Goal: Complete application form: Complete application form

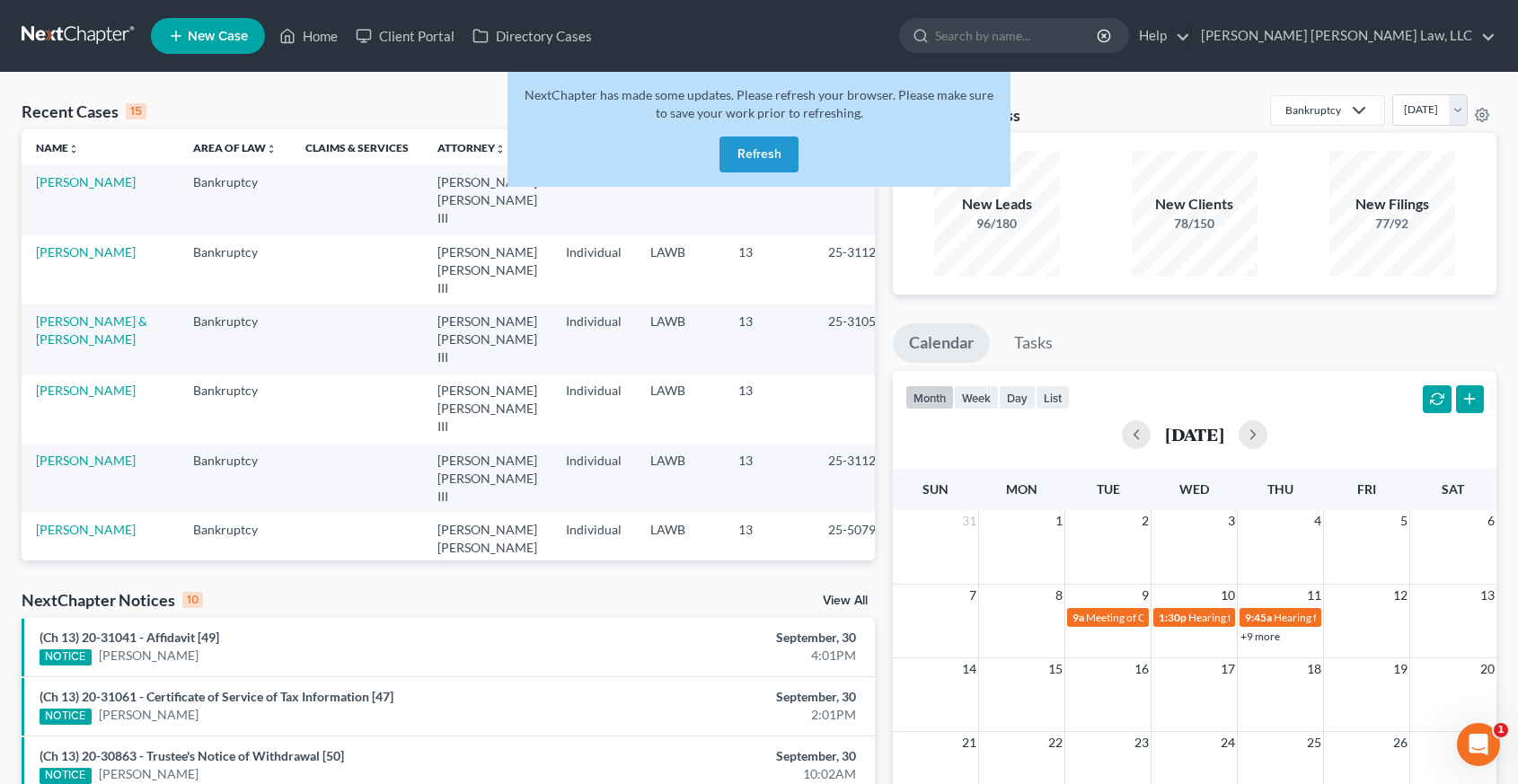
click at [743, 145] on button "Refresh" at bounding box center [759, 154] width 79 height 36
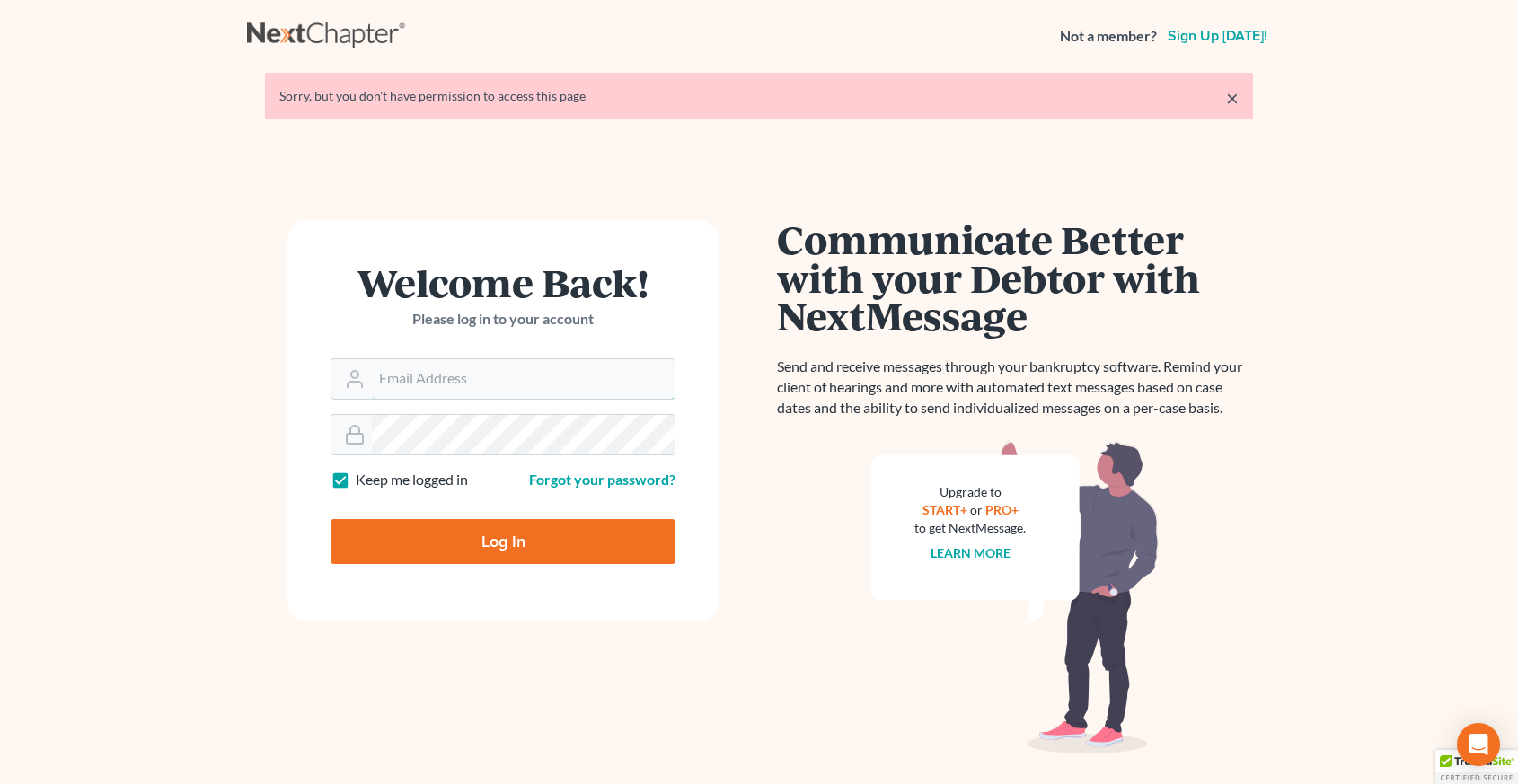
type input "[EMAIL_ADDRESS][DOMAIN_NAME]"
click at [514, 525] on input "Log In" at bounding box center [503, 541] width 345 height 45
type input "Thinking..."
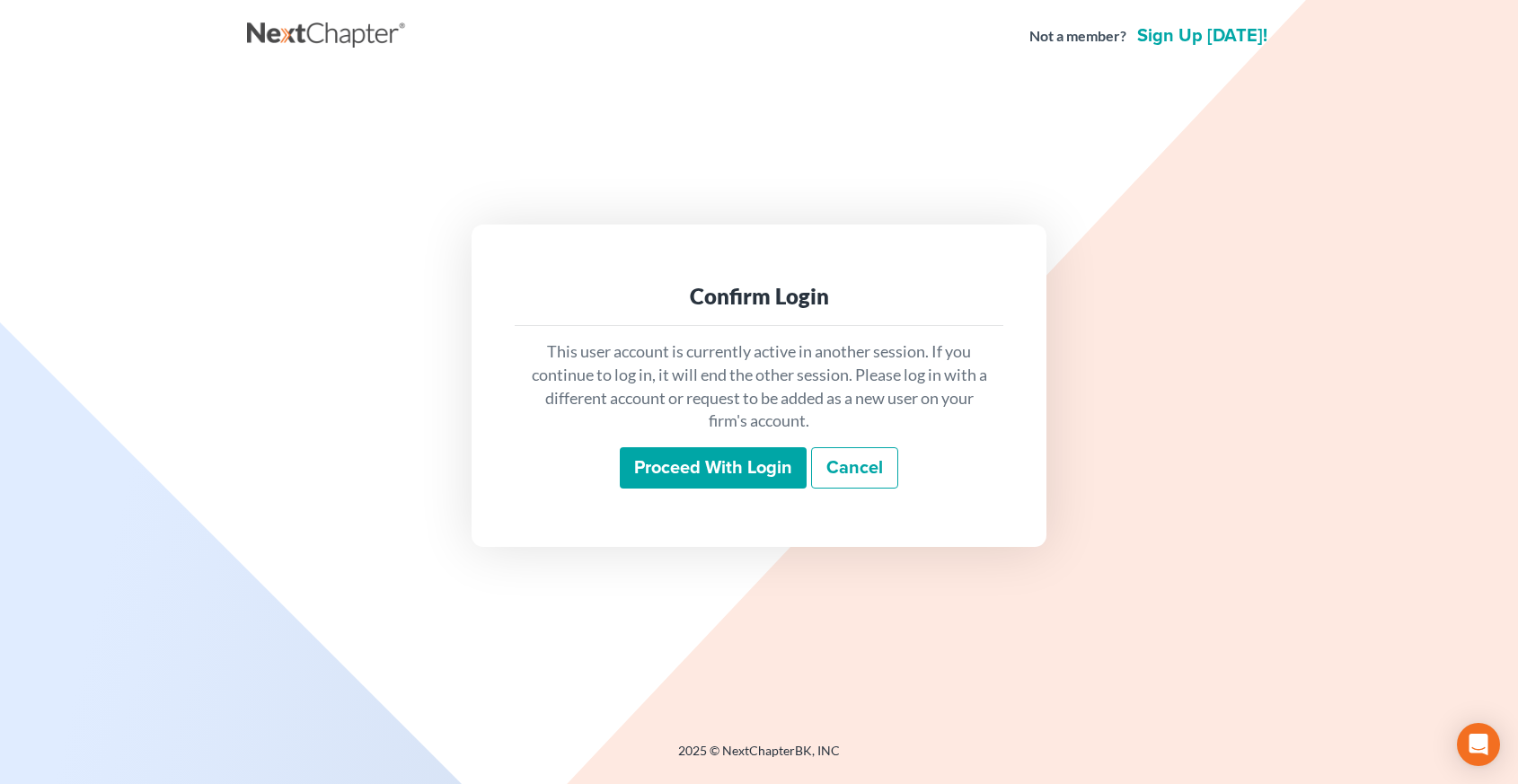
click at [620, 469] on input "Proceed with login" at bounding box center [714, 468] width 187 height 41
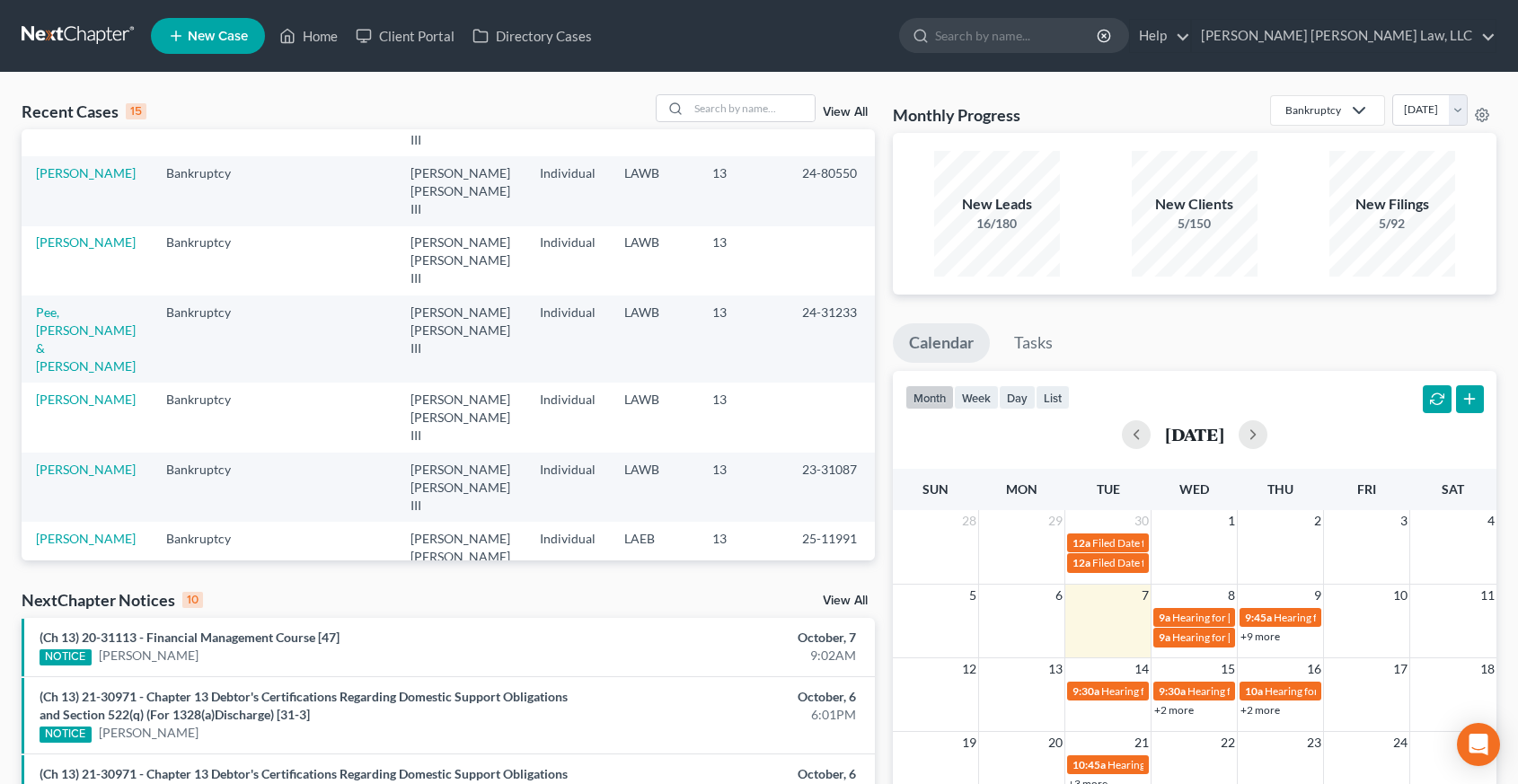
scroll to position [153, 0]
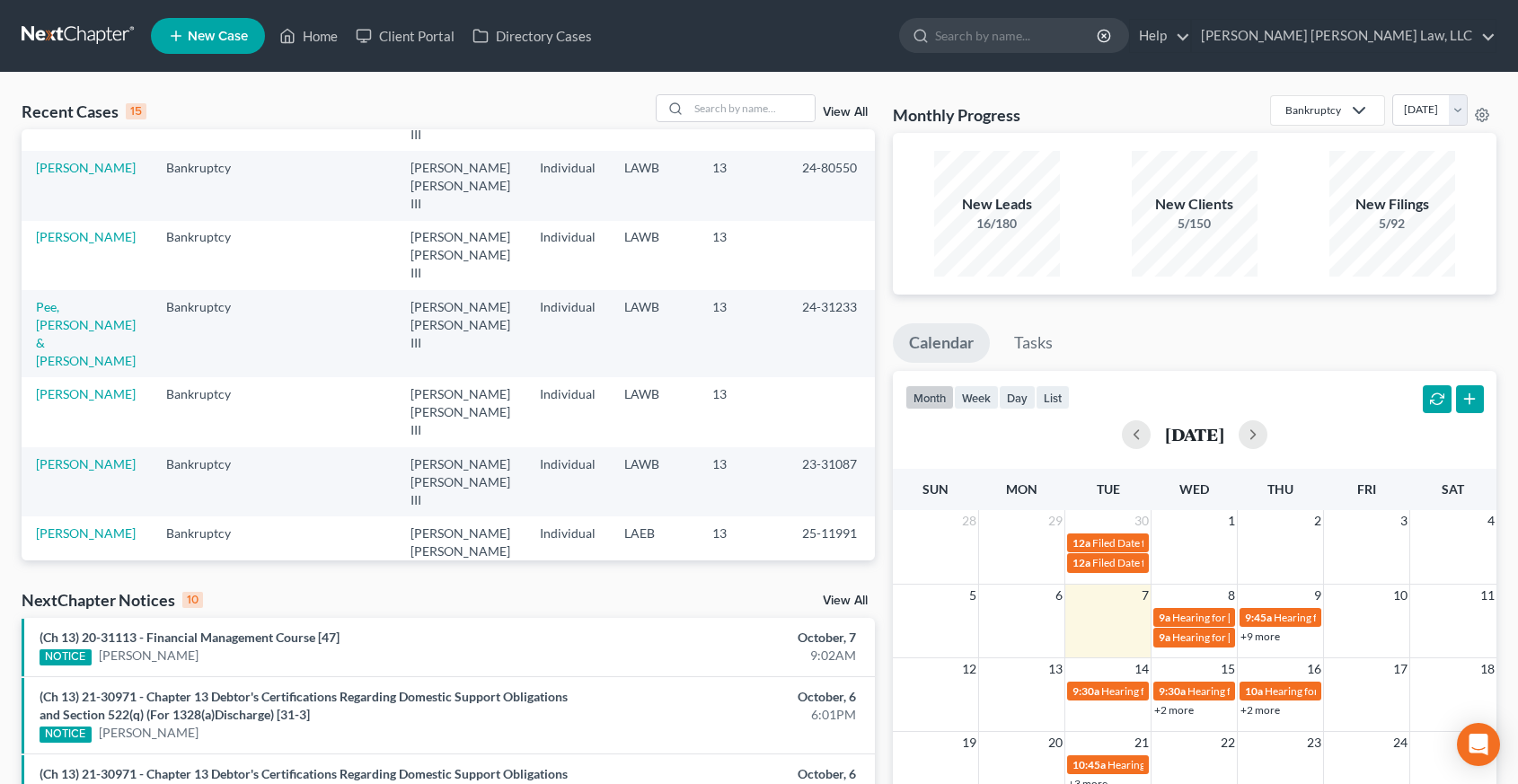
click at [82, 594] on link "Jackson, Jasmine" at bounding box center [86, 602] width 100 height 15
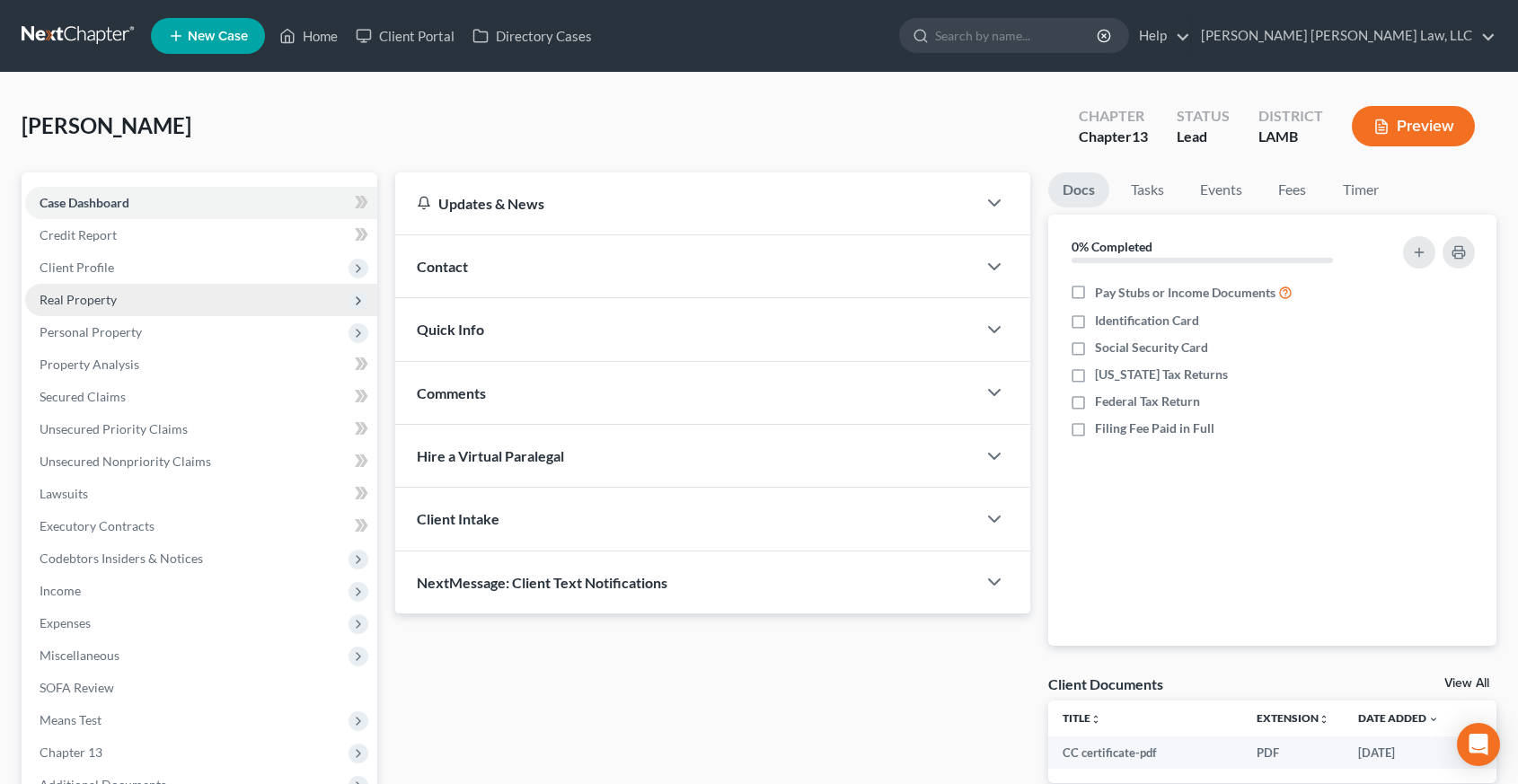
click at [185, 296] on span "Real Property" at bounding box center [201, 300] width 353 height 32
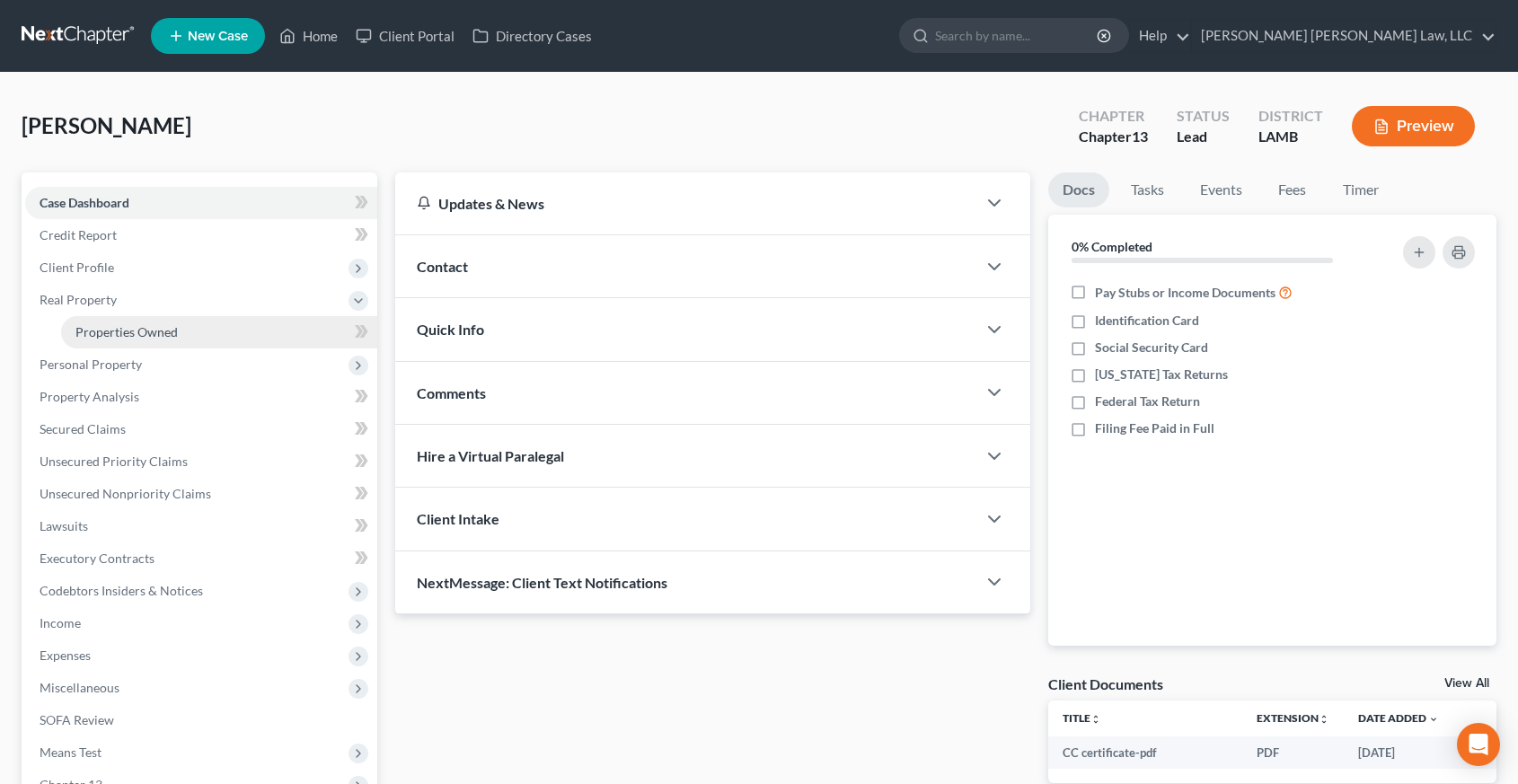
click at [296, 333] on link "Properties Owned" at bounding box center [219, 332] width 316 height 32
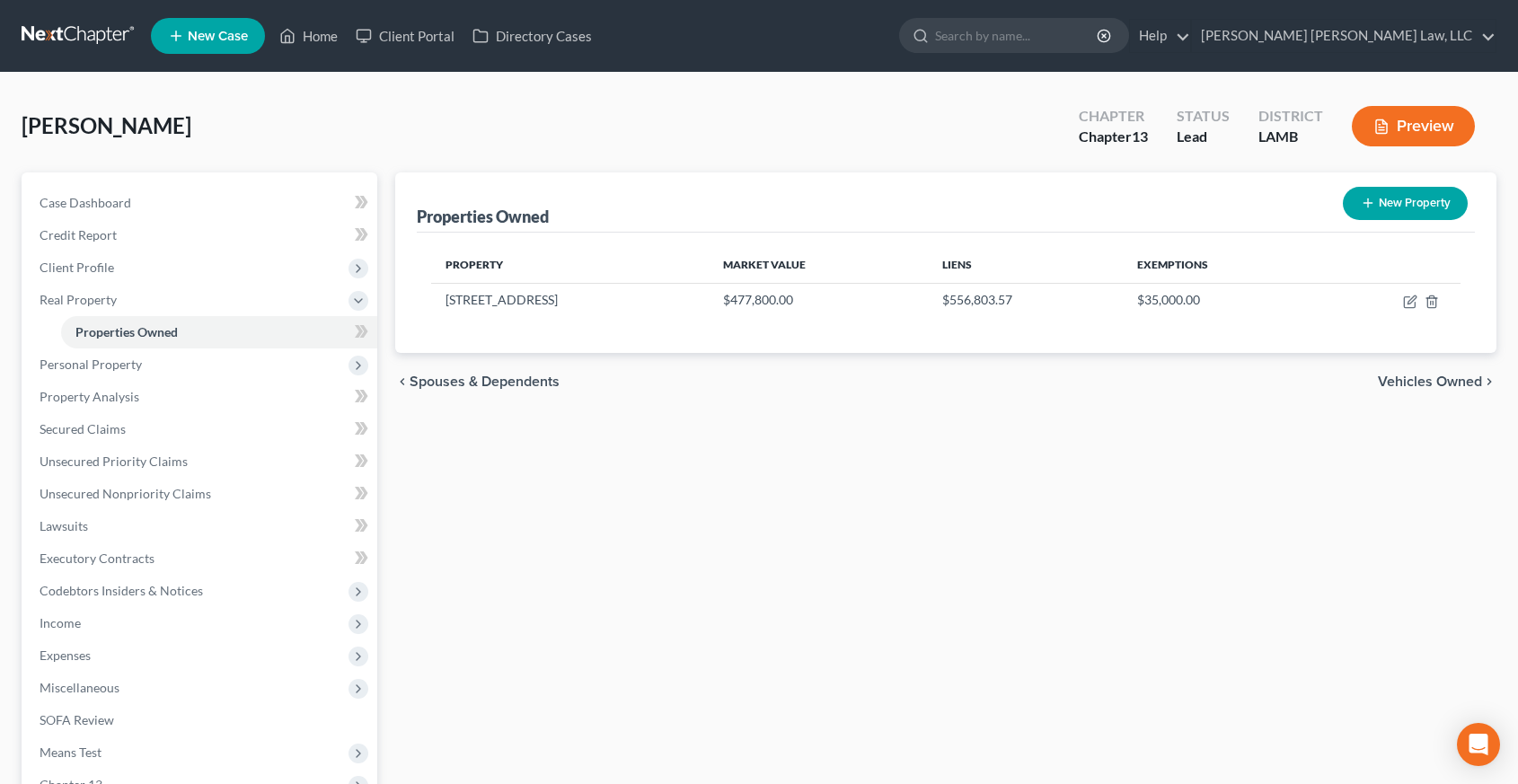
click at [1370, 212] on button "New Property" at bounding box center [1405, 203] width 125 height 33
select select "19"
select select "0"
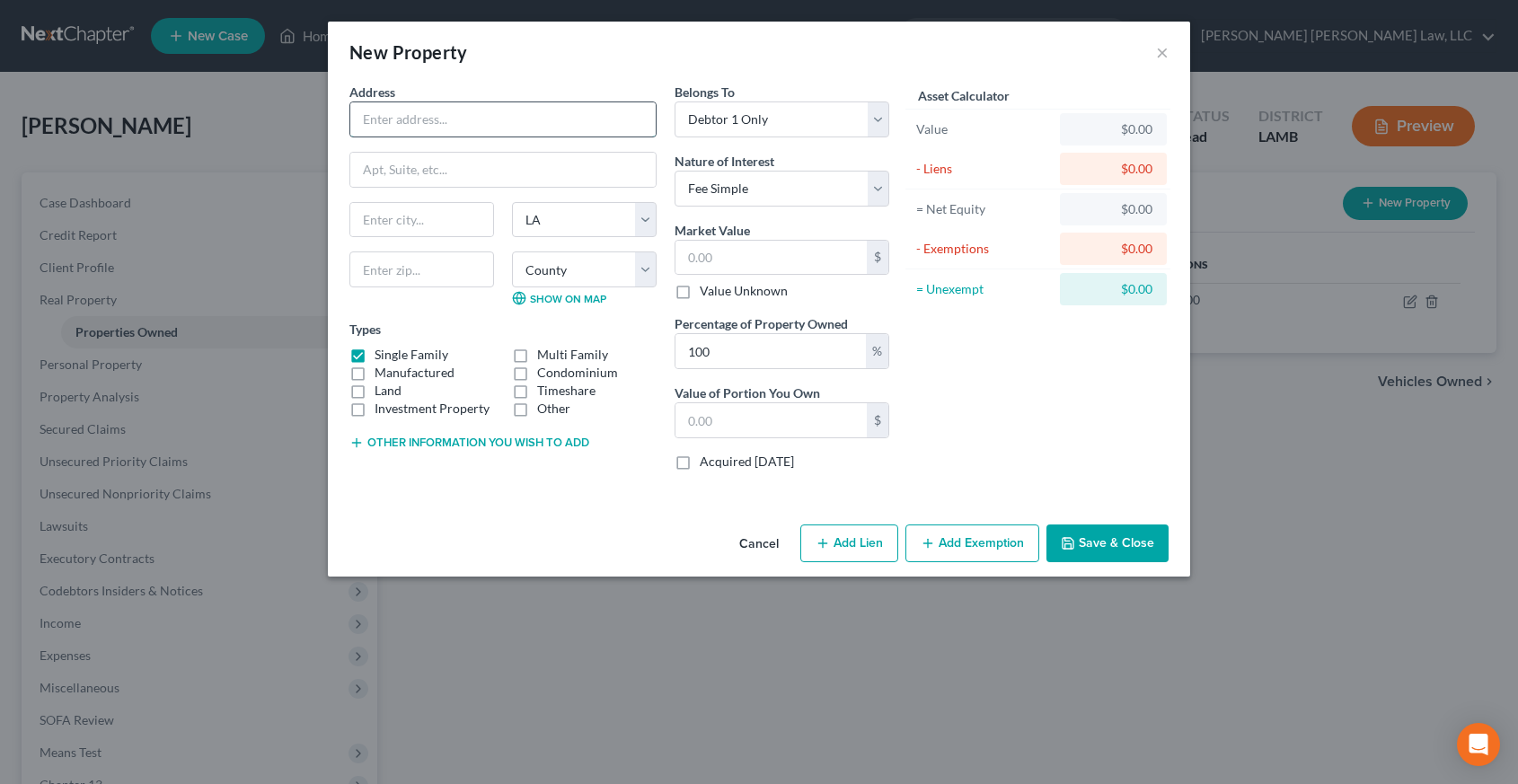
click at [470, 108] on input "text" at bounding box center [503, 119] width 306 height 34
type input "2621 College Ave"
click at [395, 265] on input "text" at bounding box center [422, 270] width 145 height 36
type input "70714"
click at [472, 481] on div "Address * 2621 College Ave State AL AK AR AZ CA CO CT DE DC FL GA GU HI ID IL I…" at bounding box center [502, 284] width 325 height 402
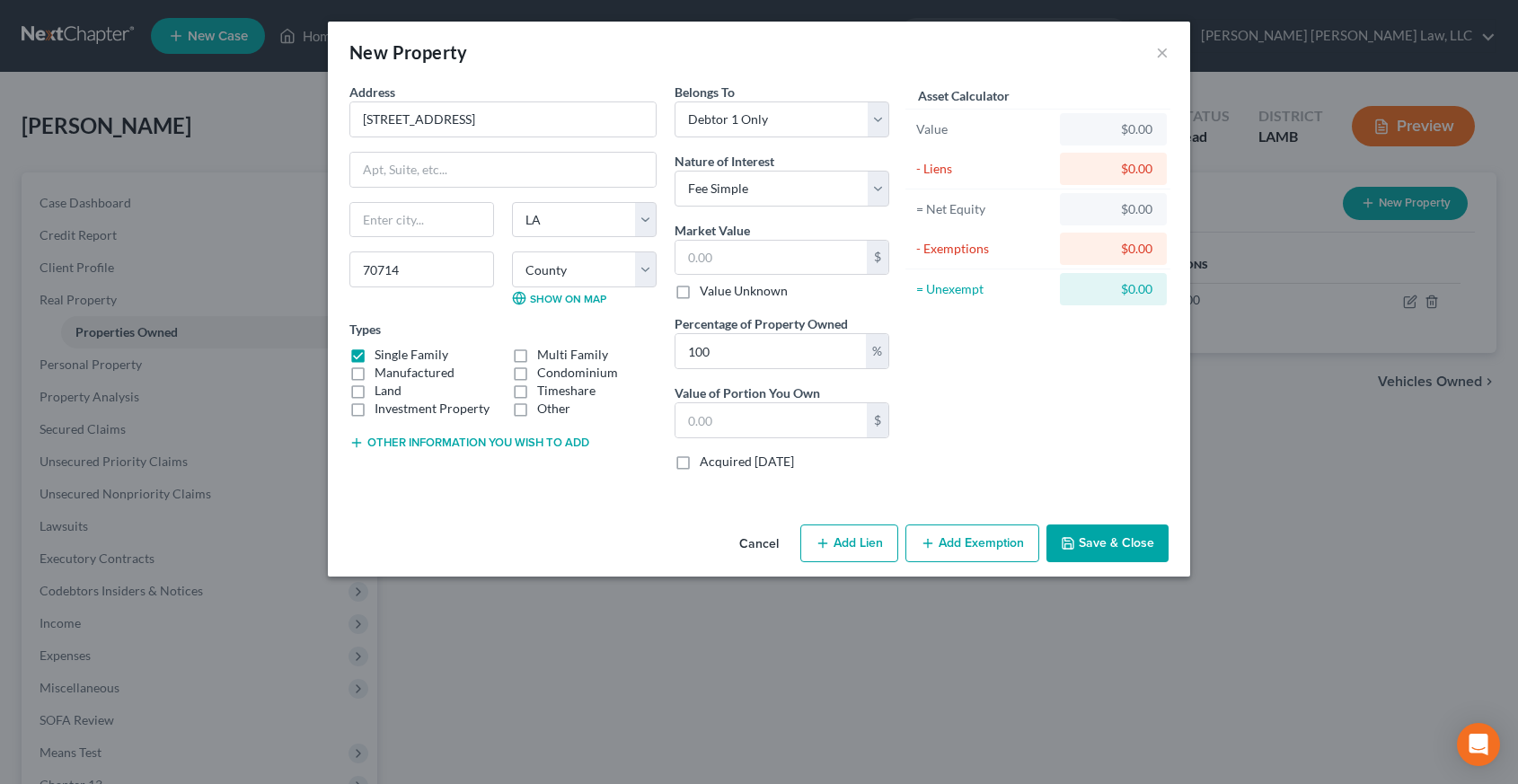
type input "Baker"
click at [647, 263] on select "County Acadia Allen Ascension Assumption Avoyelles Beauregard Bienville Bossier…" at bounding box center [584, 270] width 145 height 36
select select "16"
click at [512, 251] on select "County Acadia Allen Ascension Assumption Avoyelles Beauregard Bienville Bossier…" at bounding box center [584, 270] width 145 height 36
click at [622, 483] on div "Address * 2621 College Ave Baker State AL AK AR AZ CA CO CT DE DC FL GA GU HI I…" at bounding box center [502, 284] width 325 height 402
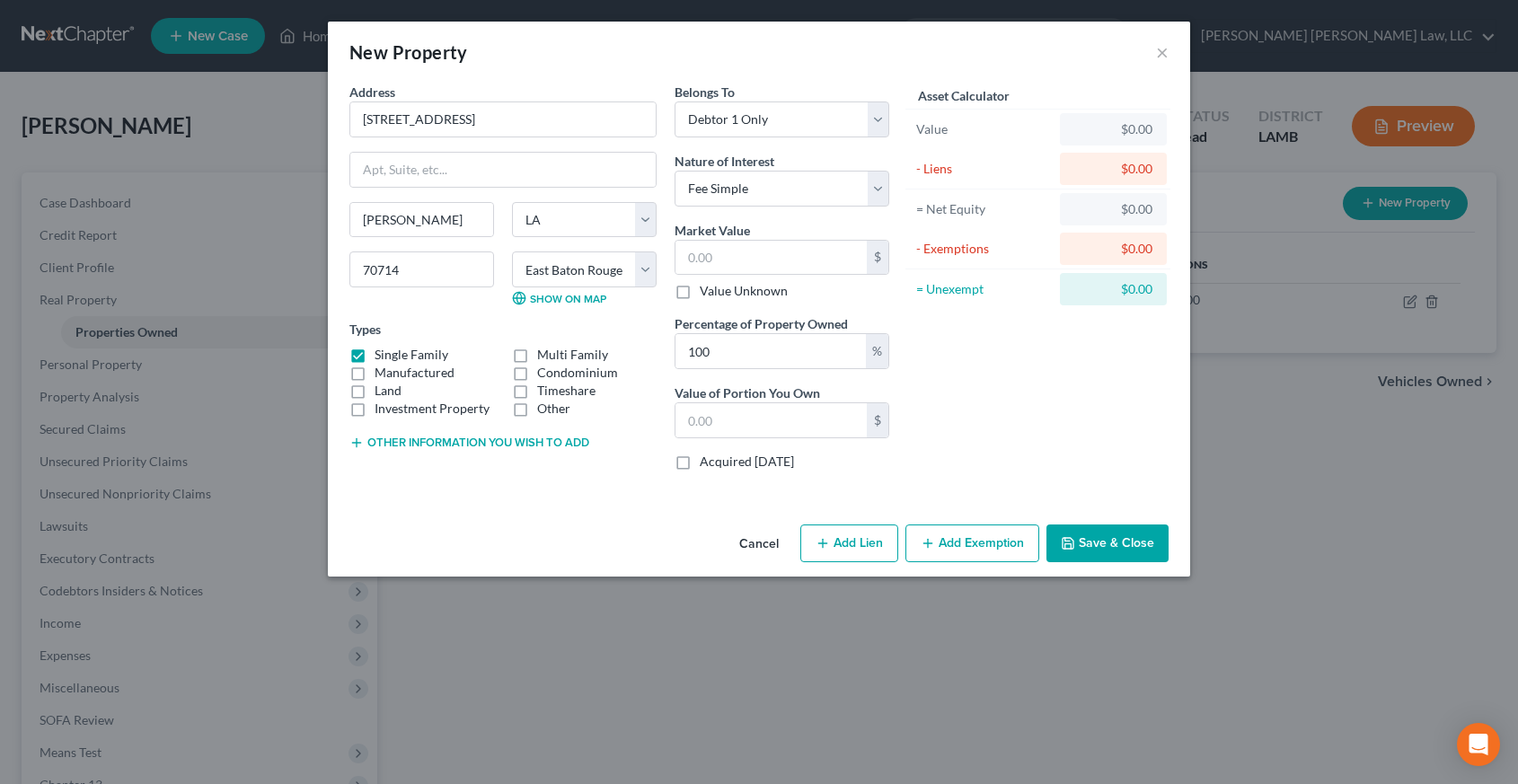
click at [1075, 535] on button "Save & Close" at bounding box center [1107, 544] width 122 height 38
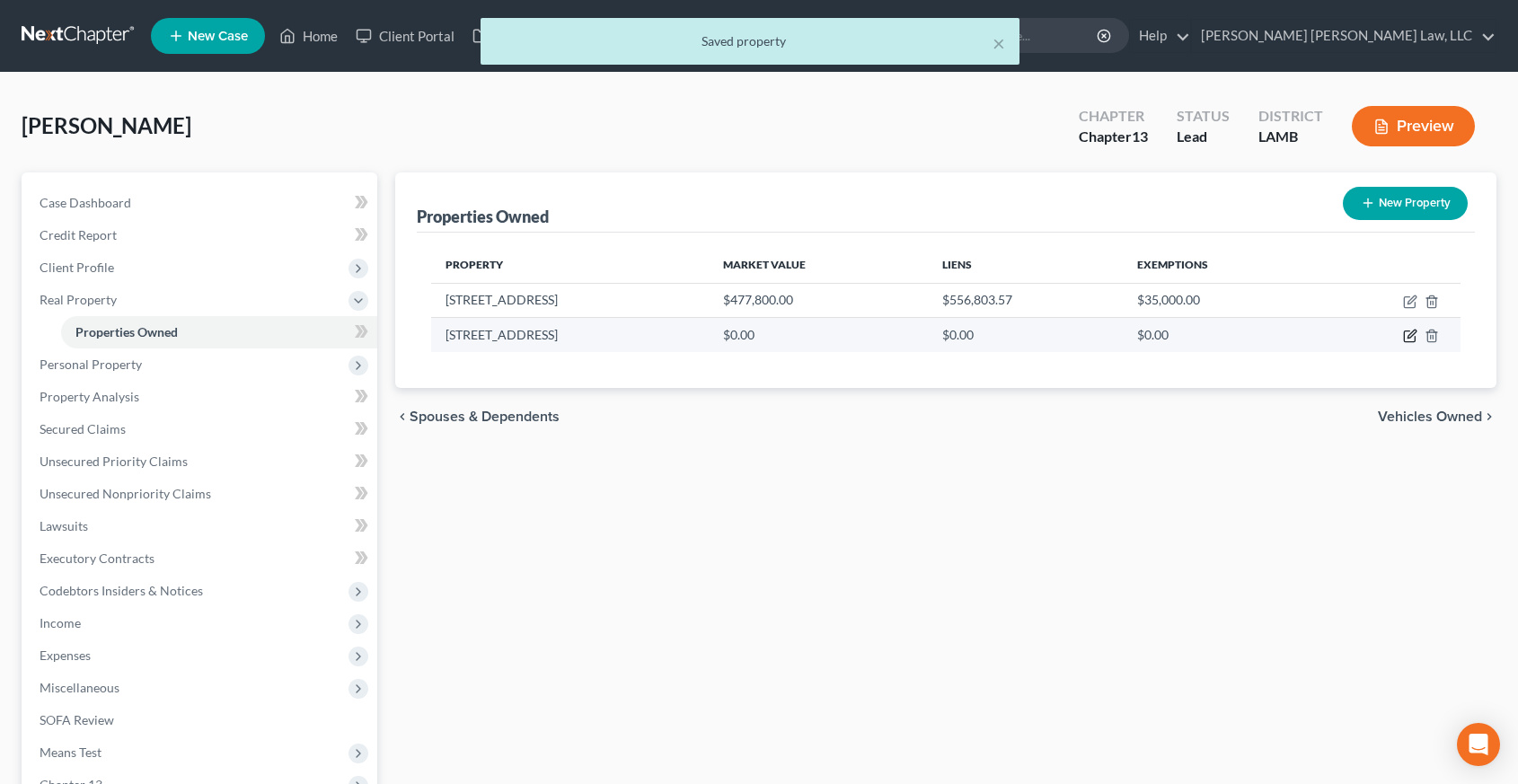
click at [1408, 337] on icon "button" at bounding box center [1410, 335] width 14 height 14
select select "19"
select select "16"
select select "0"
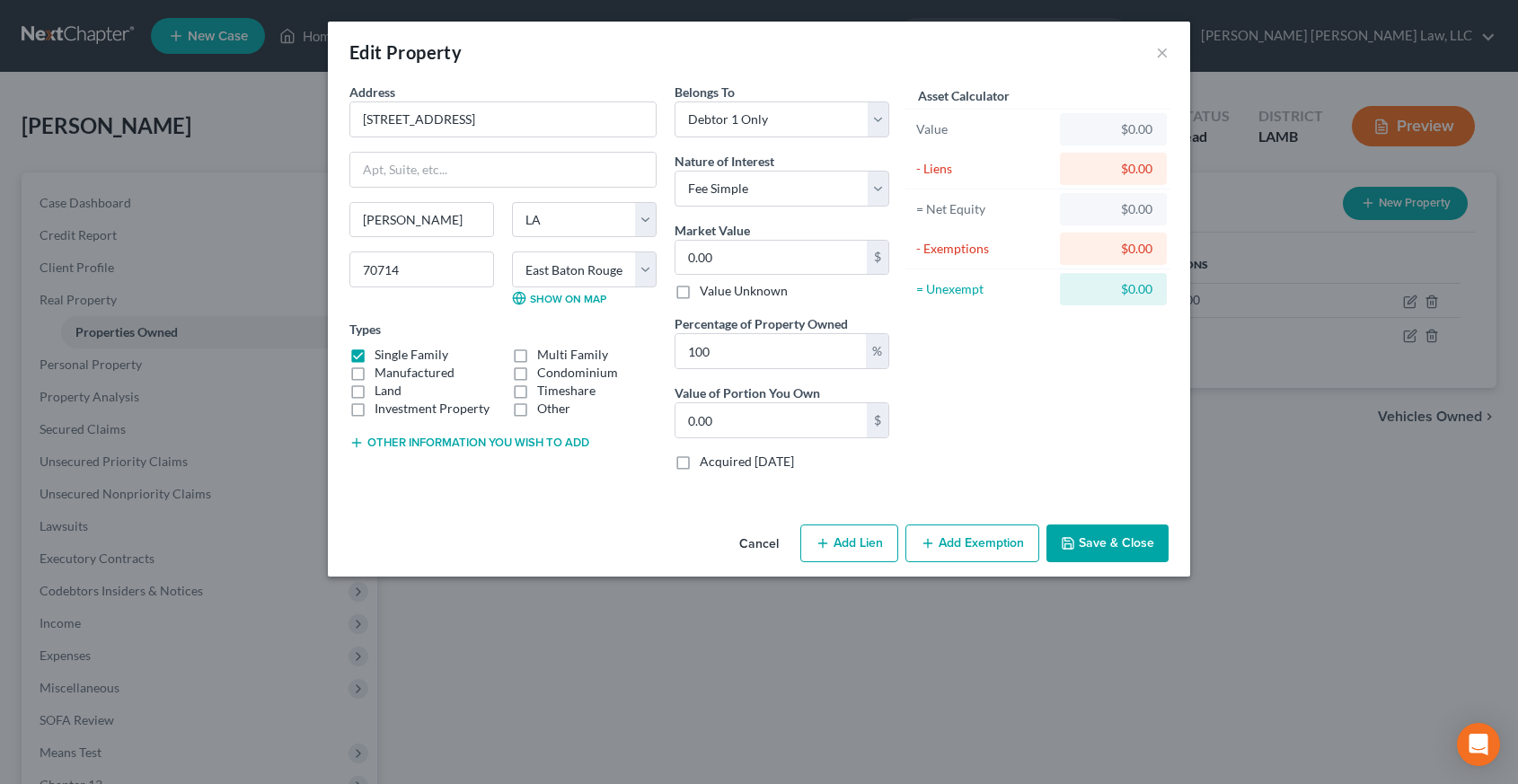
click at [567, 503] on div "Address * 2621 College Ave Baker State AL AK AR AZ CA CO CT DE DC FL GA GU HI I…" at bounding box center [759, 300] width 862 height 434
click at [1099, 533] on button "Save & Close" at bounding box center [1107, 544] width 122 height 38
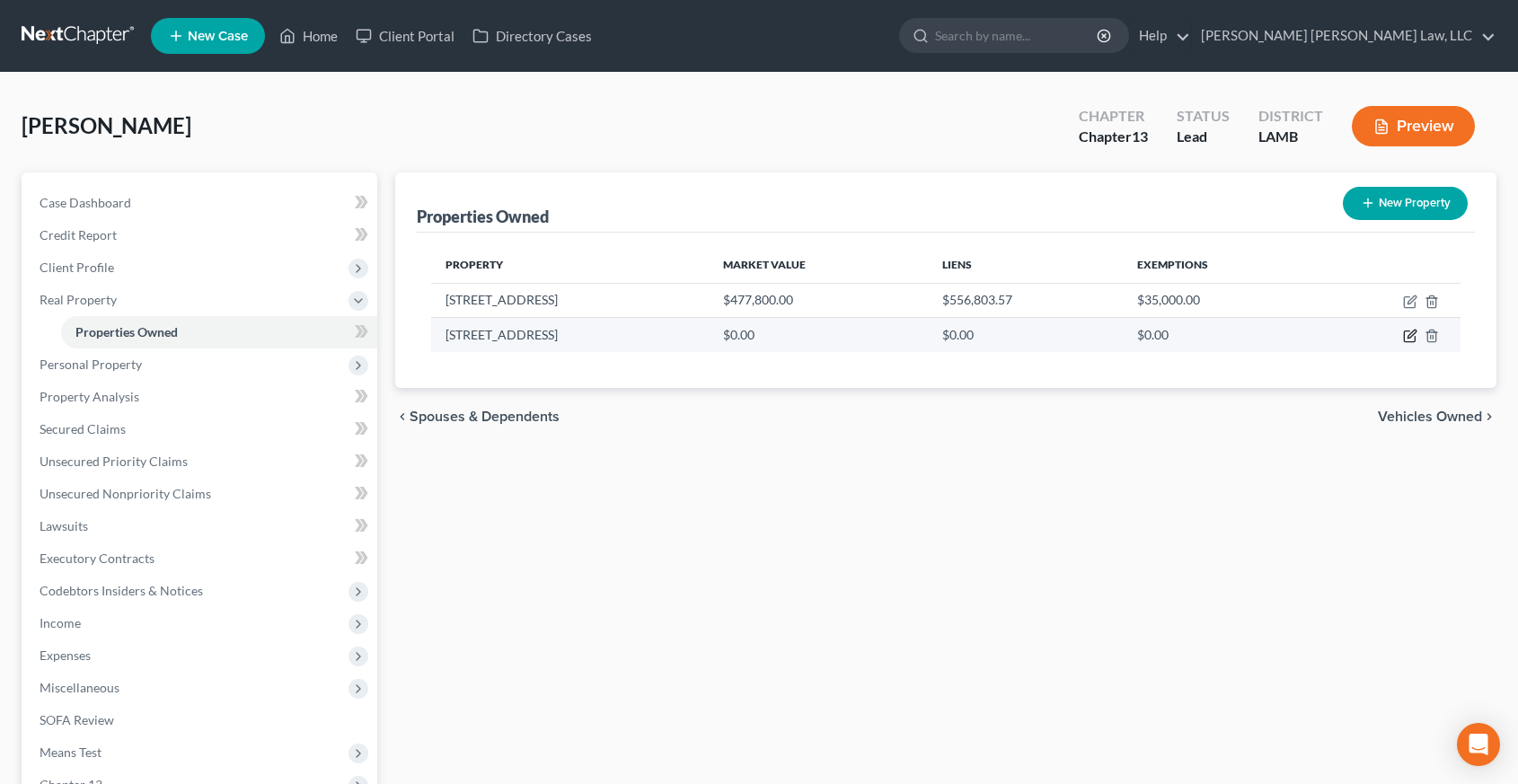
click at [1413, 337] on icon "button" at bounding box center [1410, 335] width 14 height 14
select select "19"
select select "16"
select select "0"
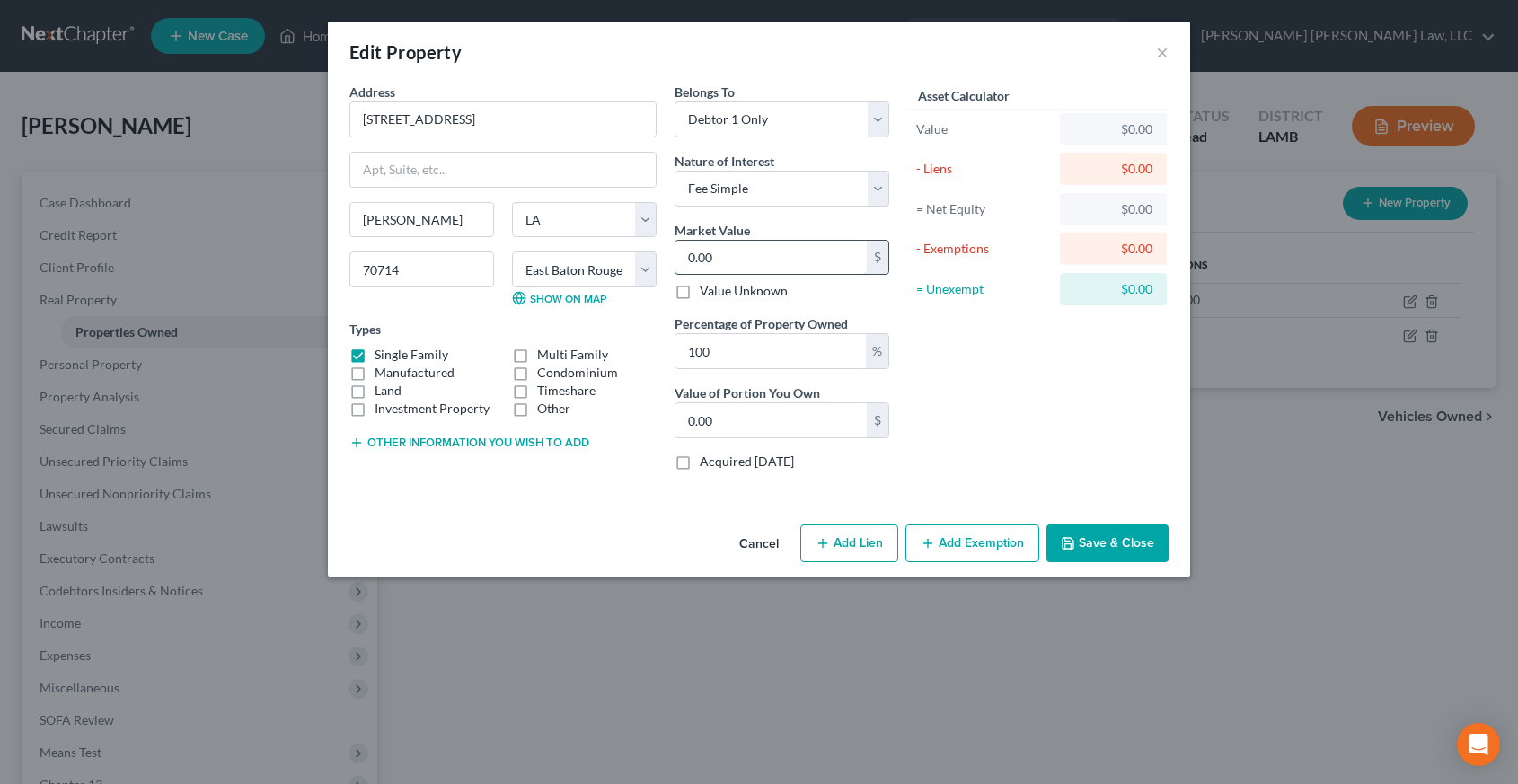
click at [738, 258] on input "0.00" at bounding box center [771, 258] width 192 height 34
type input "1"
type input "1.00"
type input "12"
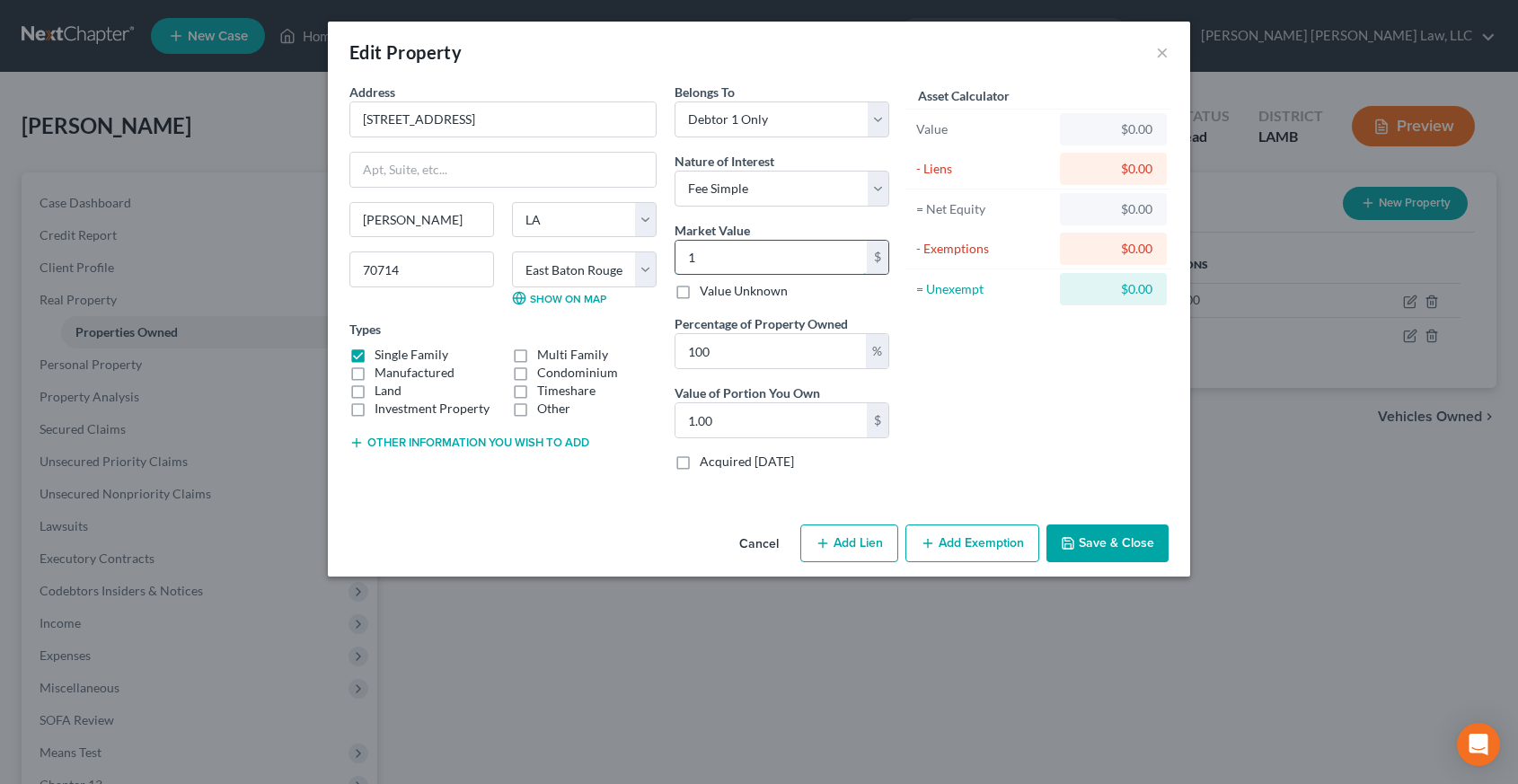
type input "12.00"
type input "121"
type input "121.00"
type input "1210"
type input "1,210.00"
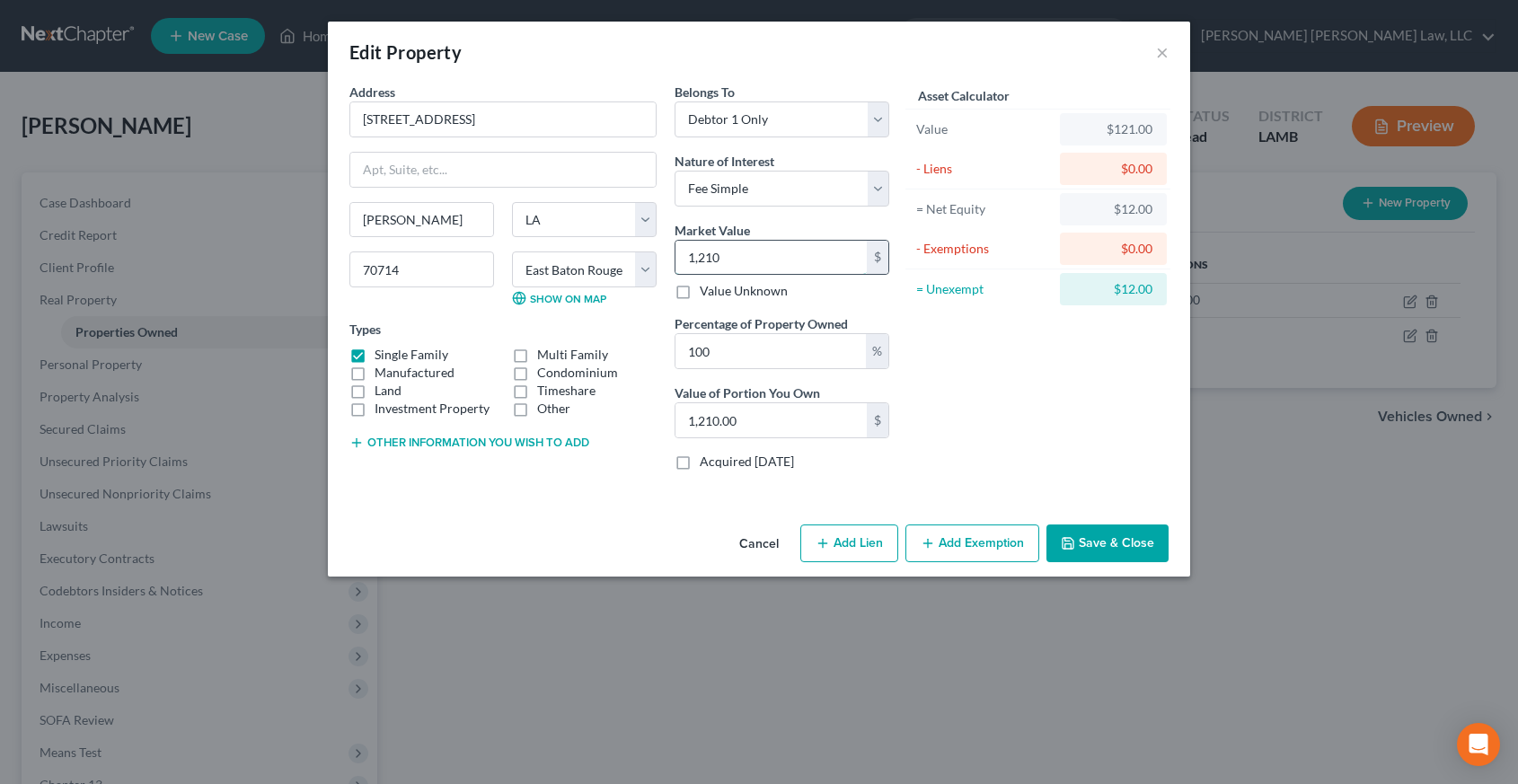
type input "1,2100"
type input "12,100.00"
type input "12,1000"
type input "121,000.00"
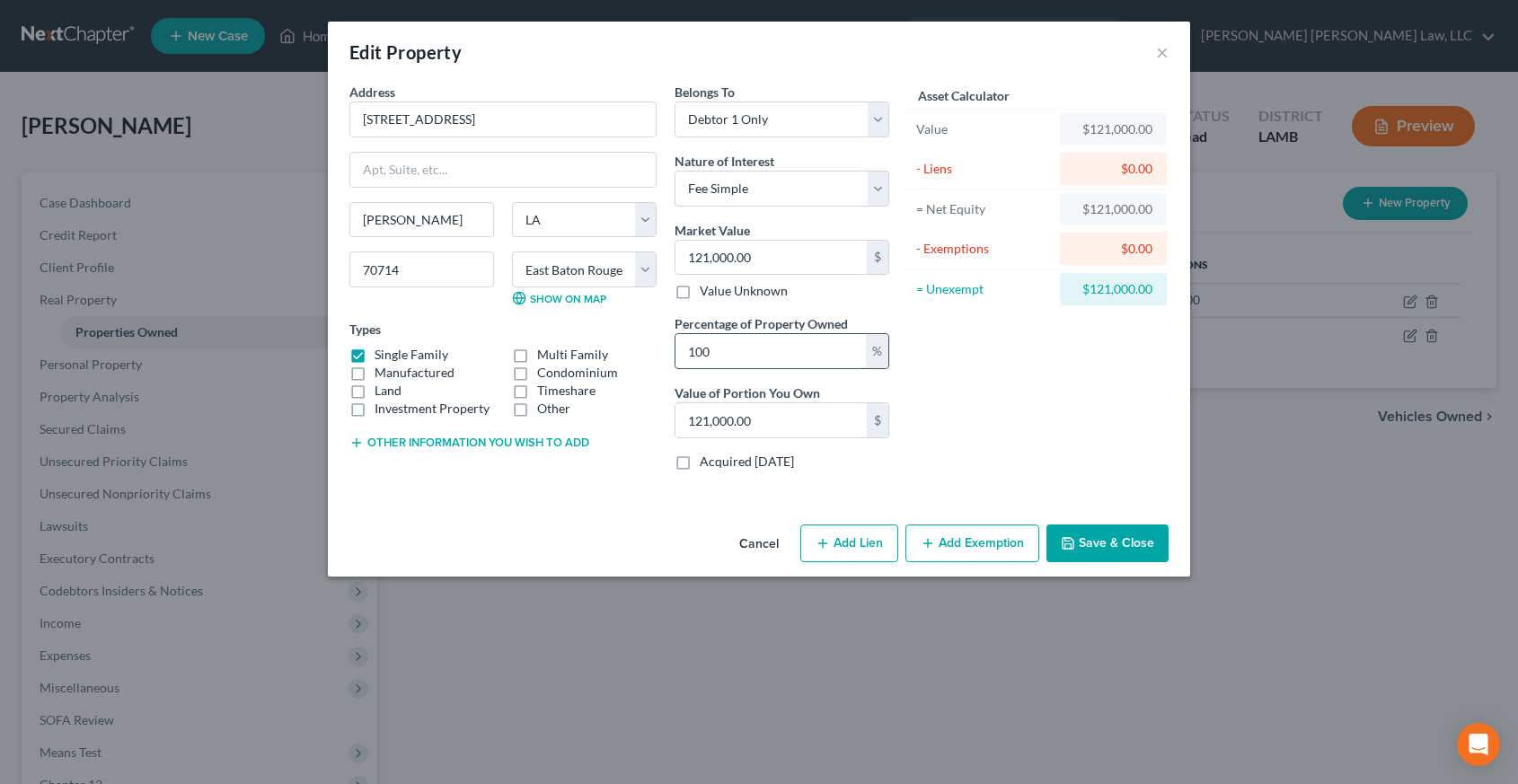
click at [756, 346] on input "100" at bounding box center [771, 352] width 191 height 34
type input "5"
type input "6,050.00"
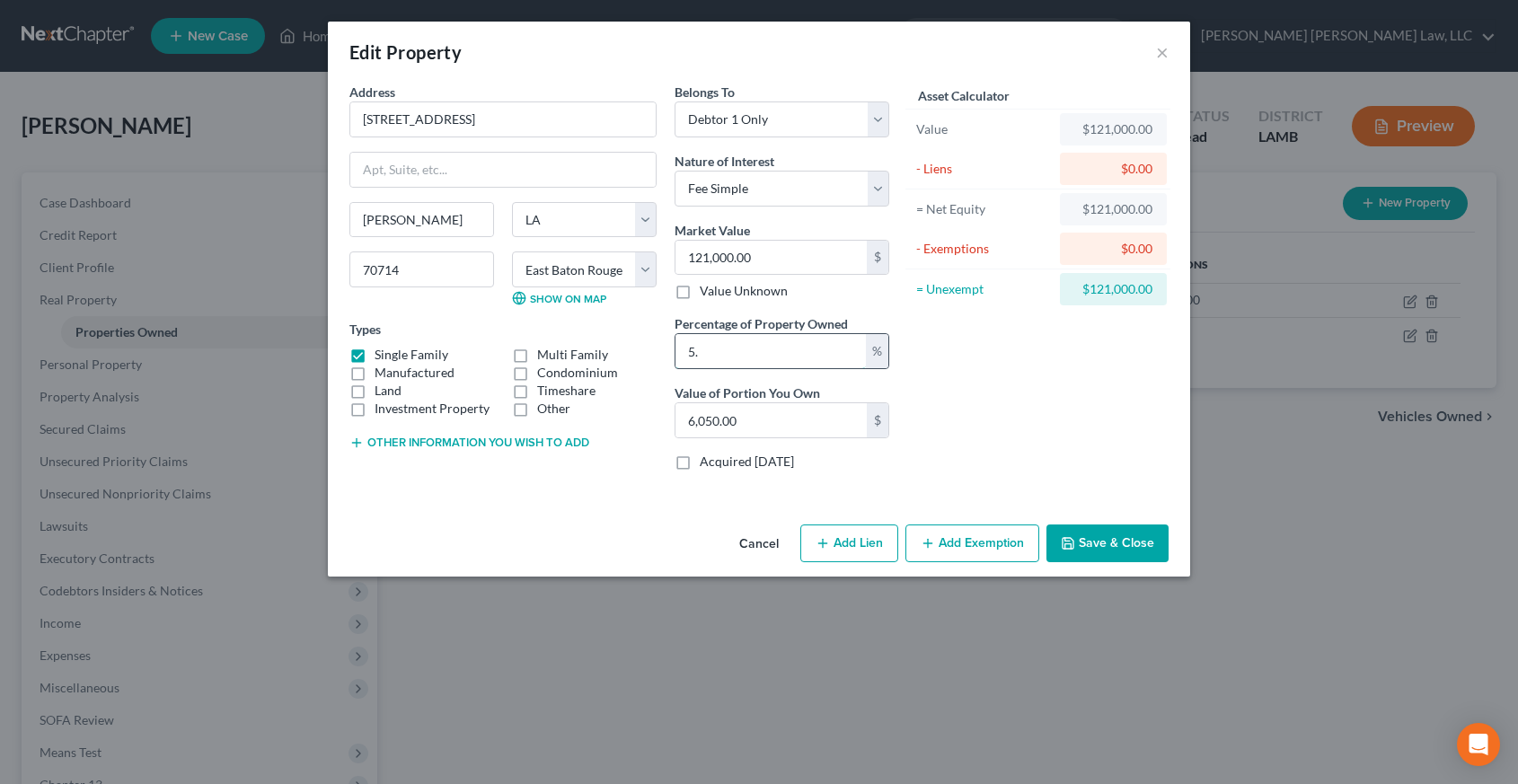
type input "5.5"
type input "6,655.00"
type input "5.55"
type input "6,715.50"
type input "5.55"
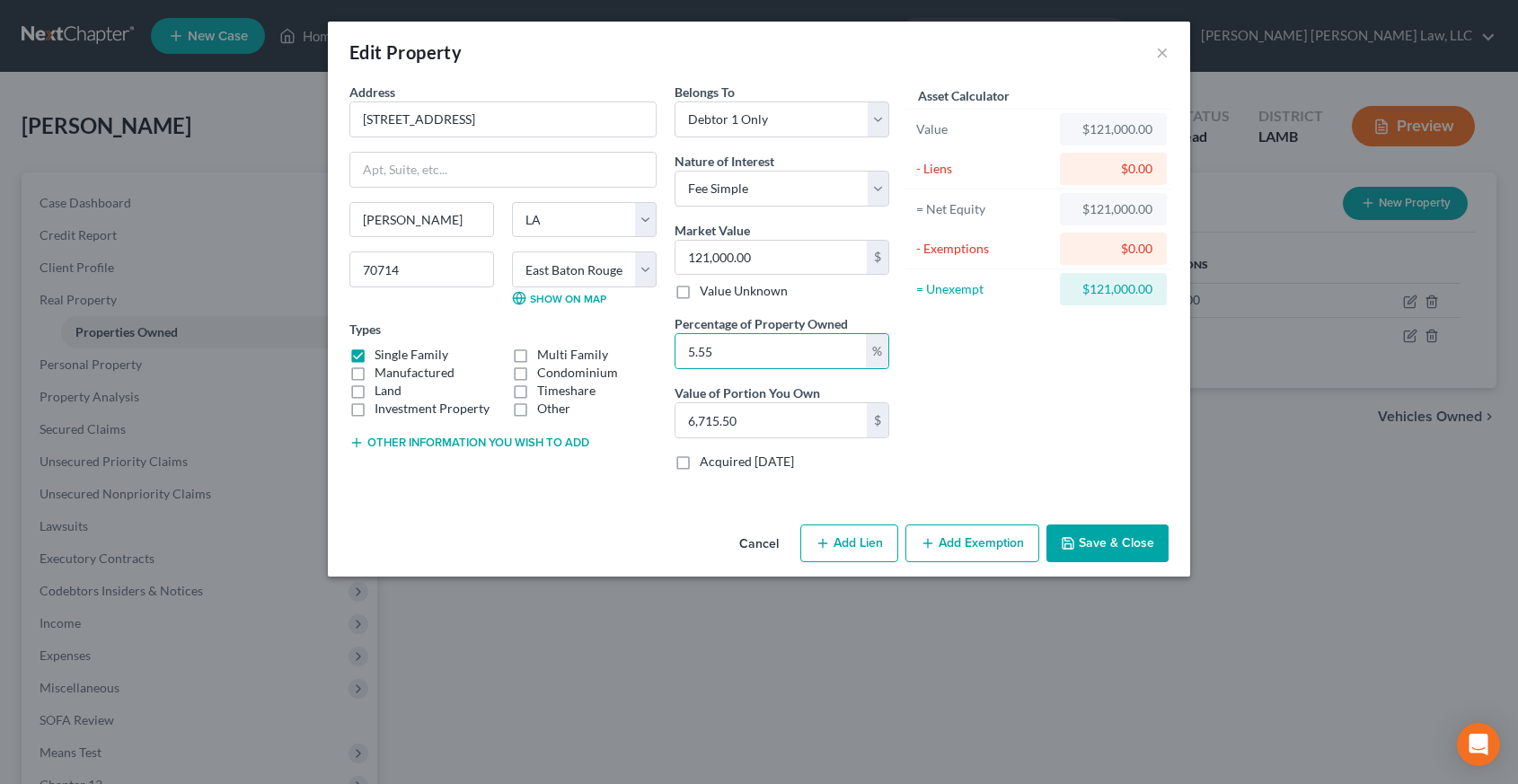
click at [1002, 411] on div "Asset Calculator Value $121,000.00 - Liens $0.00 = Net Equity $121,000.00 - Exe…" at bounding box center [1038, 284] width 279 height 402
click at [374, 391] on div "Land" at bounding box center [422, 391] width 145 height 18
click at [396, 388] on label "Land" at bounding box center [388, 391] width 27 height 18
click at [394, 388] on input "Land" at bounding box center [388, 388] width 11 height 11
checkbox input "true"
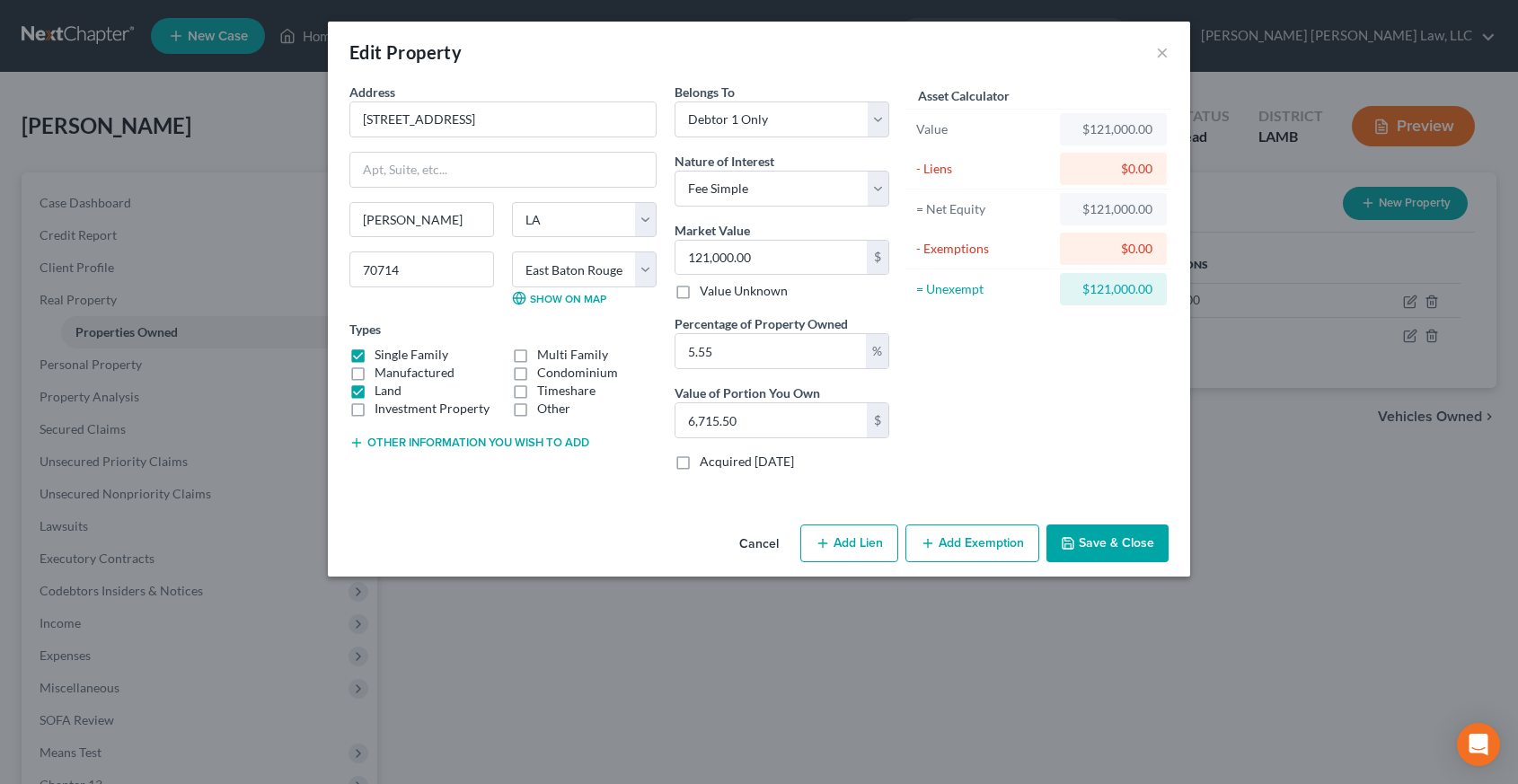
click at [1114, 558] on button "Save & Close" at bounding box center [1107, 544] width 122 height 38
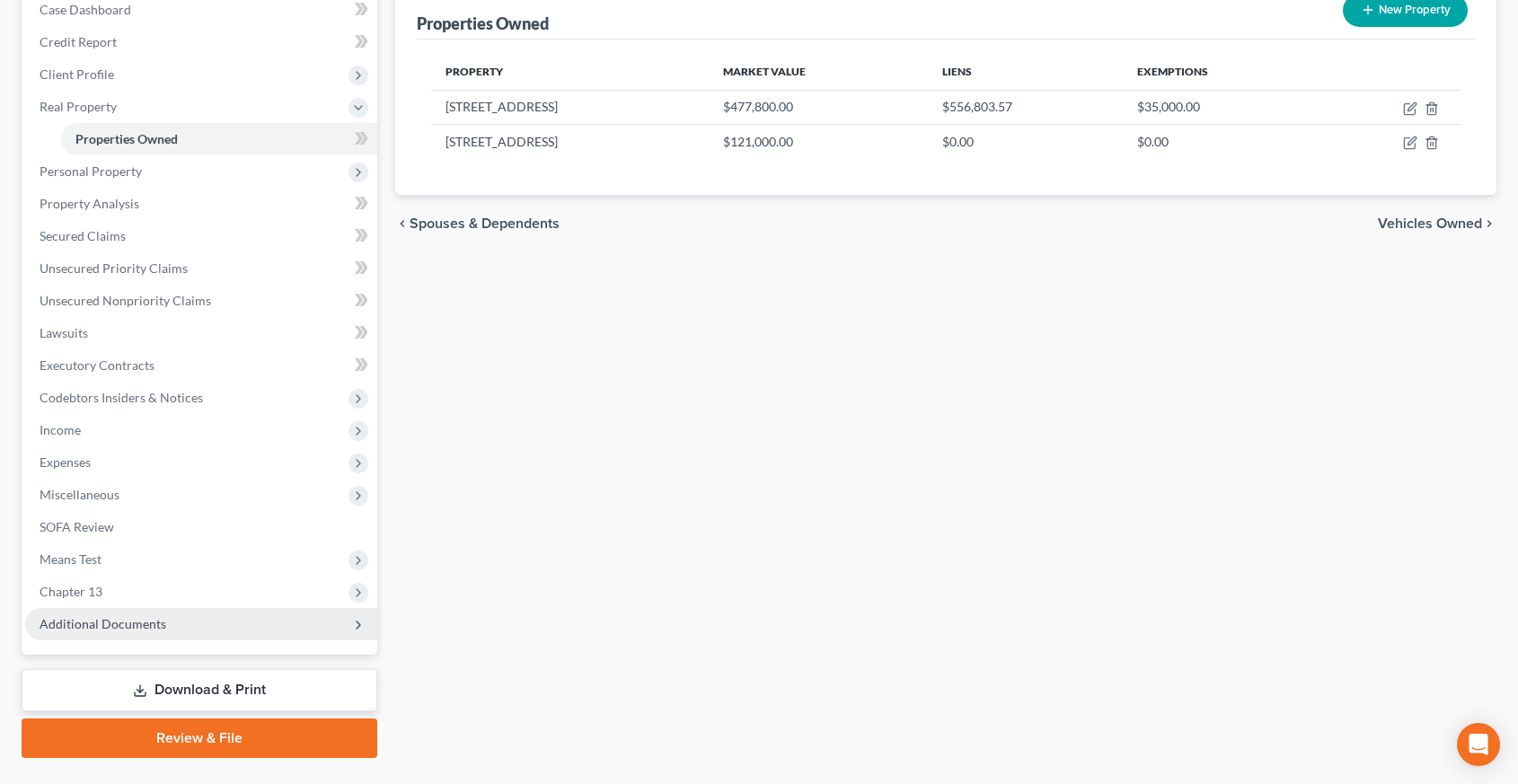
scroll to position [195, 0]
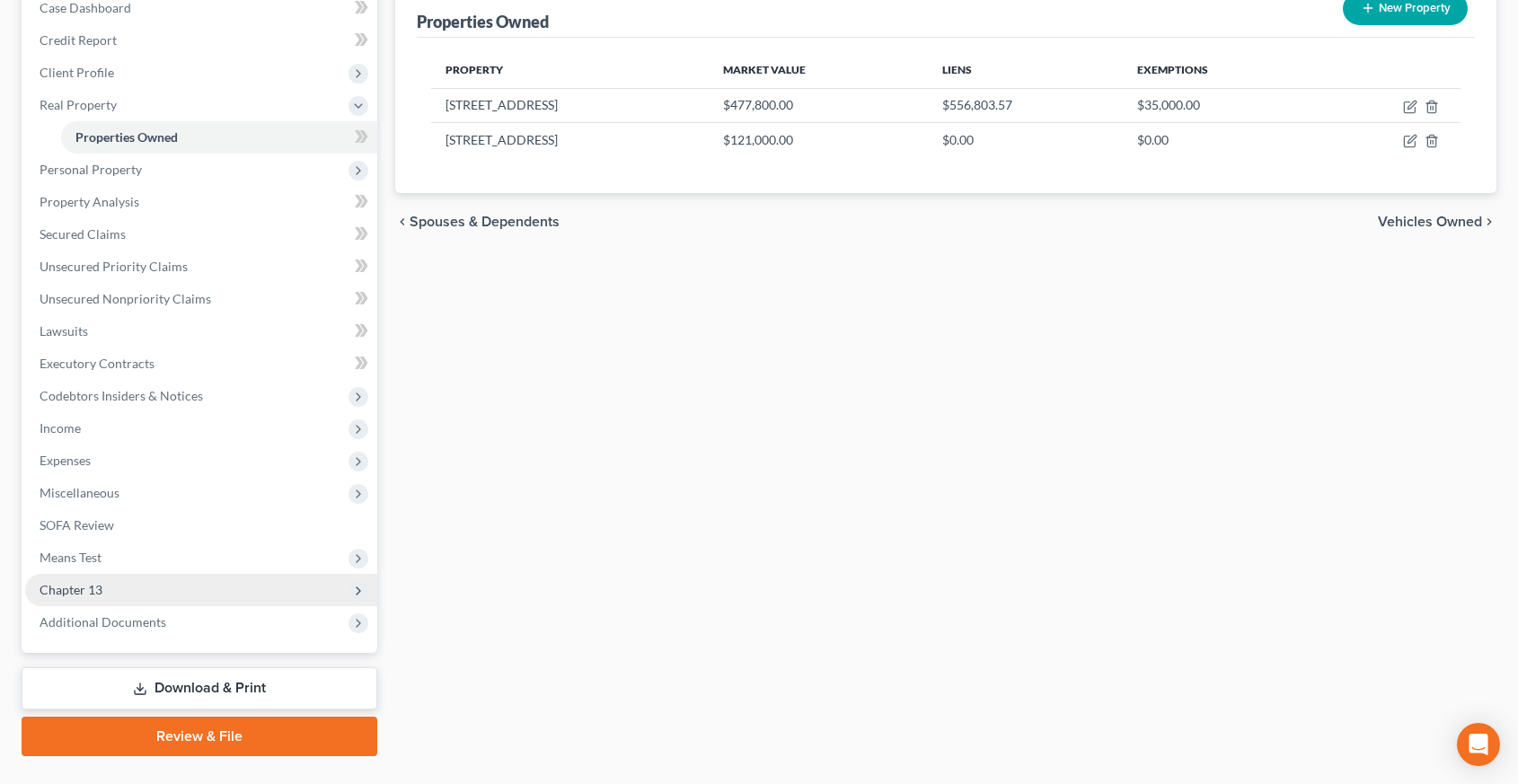
click at [169, 575] on span "Chapter 13" at bounding box center [201, 590] width 353 height 32
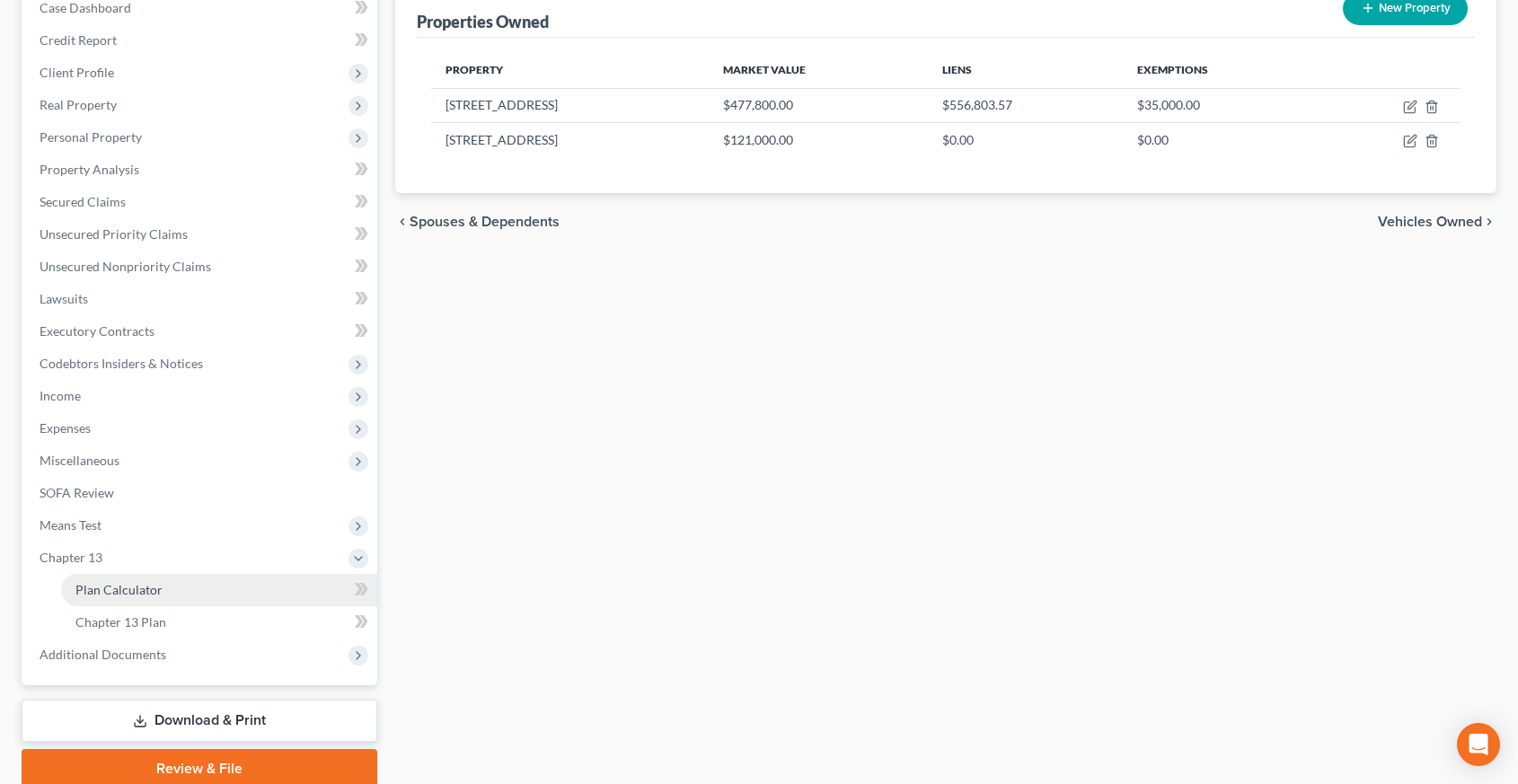
click at [173, 593] on link "Plan Calculator" at bounding box center [219, 590] width 316 height 32
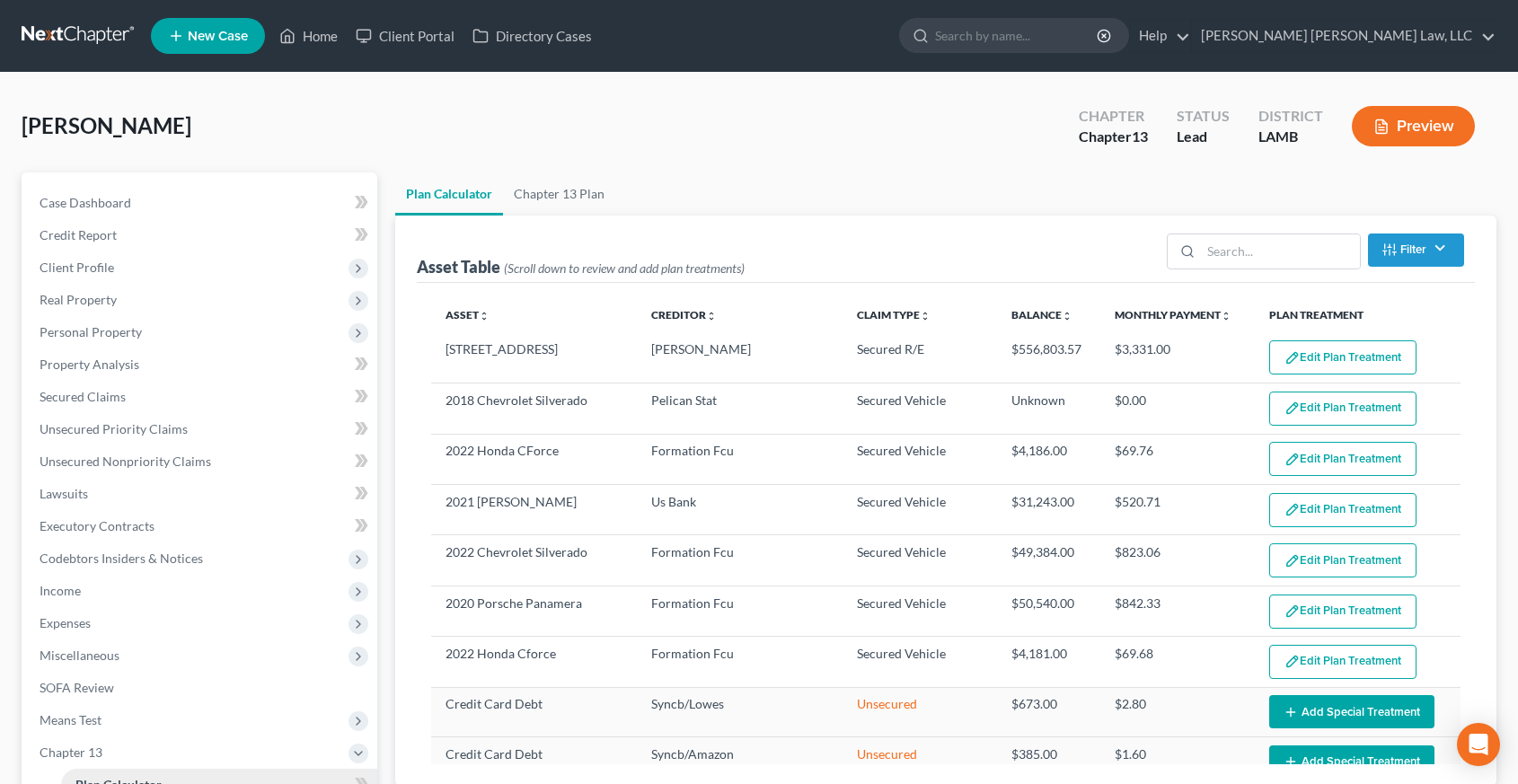
select select "59"
